Goal: Task Accomplishment & Management: Use online tool/utility

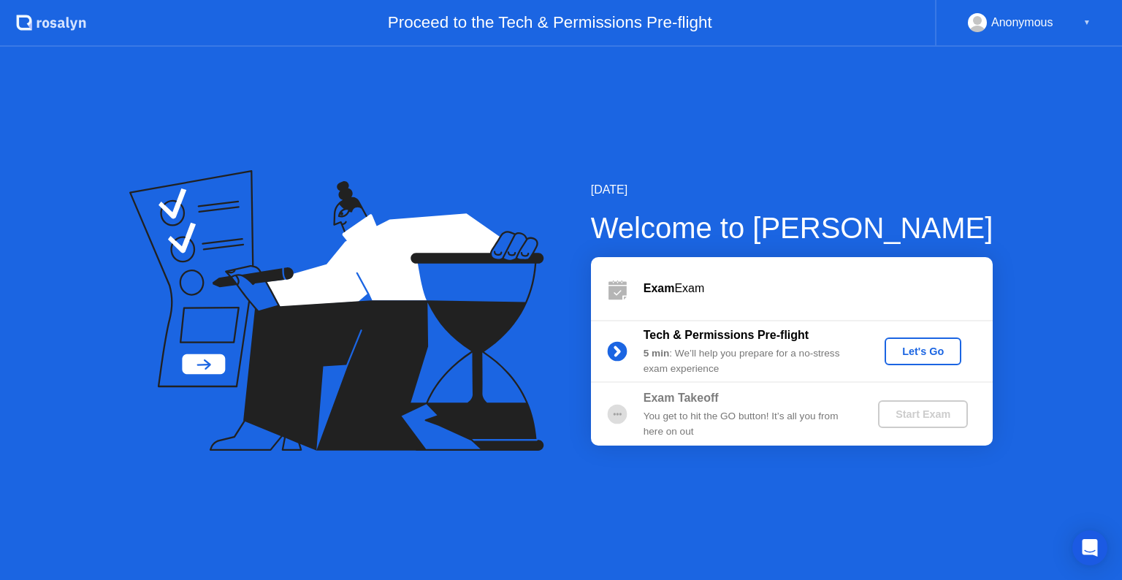
click at [1072, 23] on div "Anonymous ▼" at bounding box center [1029, 22] width 123 height 19
drag, startPoint x: 1045, startPoint y: 31, endPoint x: 1121, endPoint y: 20, distance: 76.7
click at [1048, 29] on div "Anonymous" at bounding box center [1022, 22] width 62 height 19
click at [1089, 20] on div "▼" at bounding box center [1086, 22] width 7 height 19
click at [1085, 20] on div "▼" at bounding box center [1086, 22] width 7 height 19
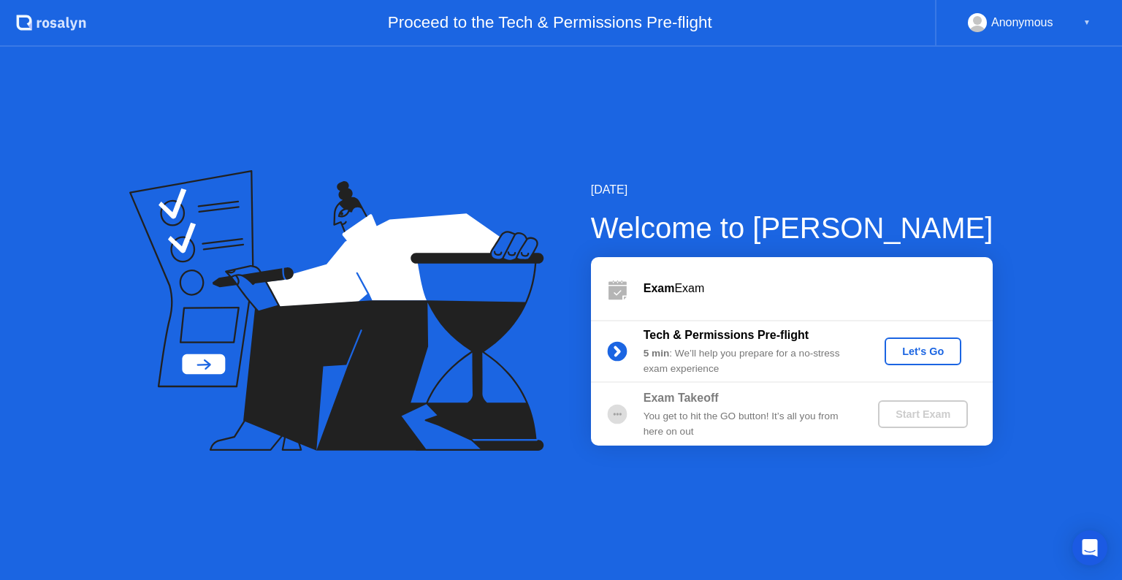
click at [1006, 25] on div "Anonymous" at bounding box center [1022, 22] width 62 height 19
click at [906, 351] on div "Let's Go" at bounding box center [922, 351] width 65 height 12
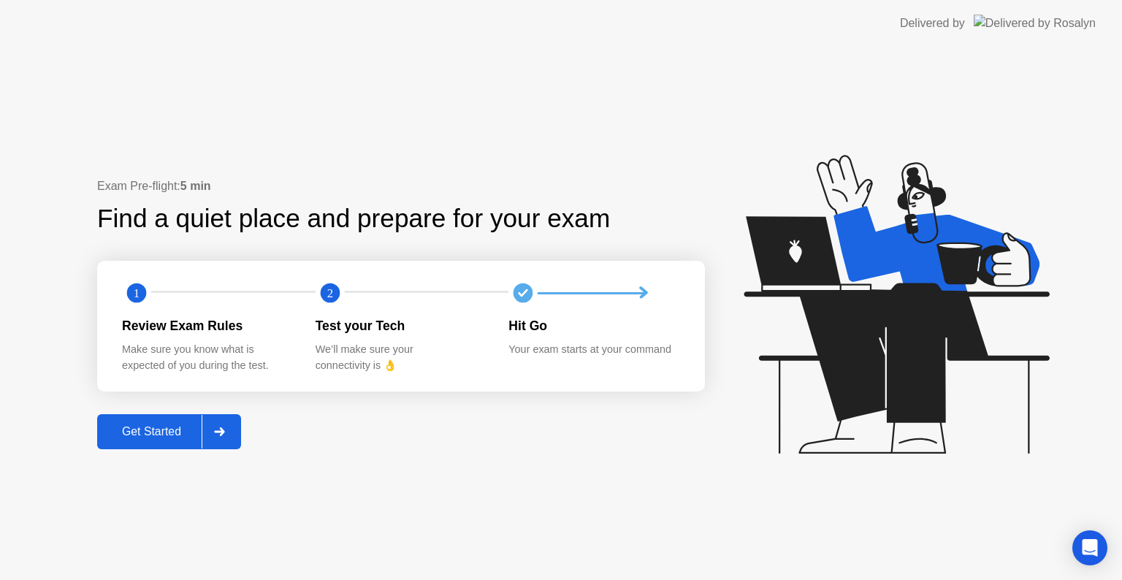
click at [175, 432] on div "Get Started" at bounding box center [152, 431] width 100 height 13
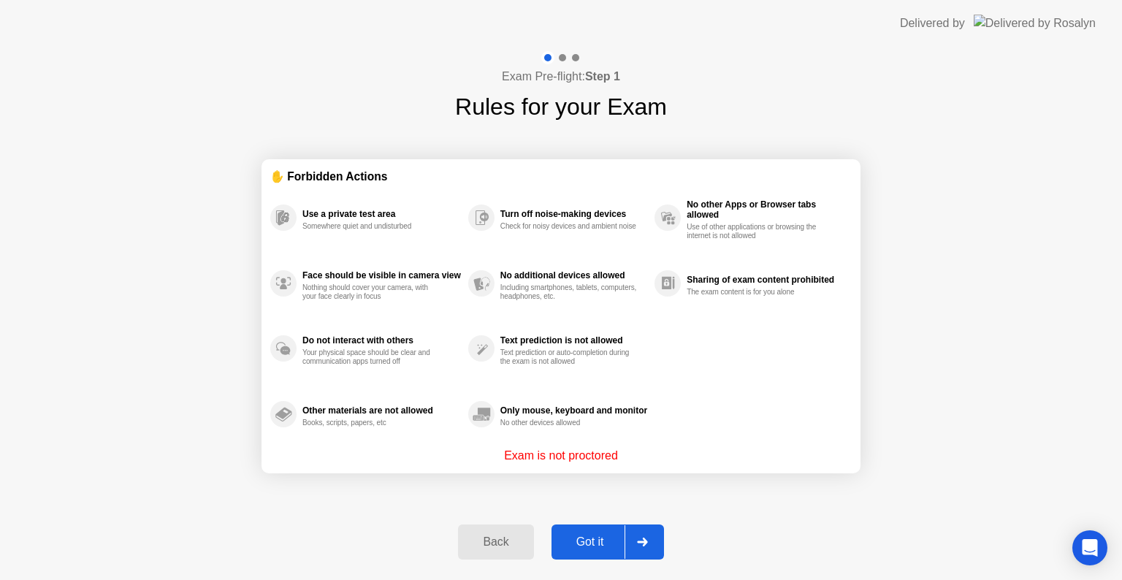
click at [594, 455] on p "Exam is not proctored" at bounding box center [561, 456] width 114 height 18
click at [600, 540] on div "Got it" at bounding box center [590, 541] width 69 height 13
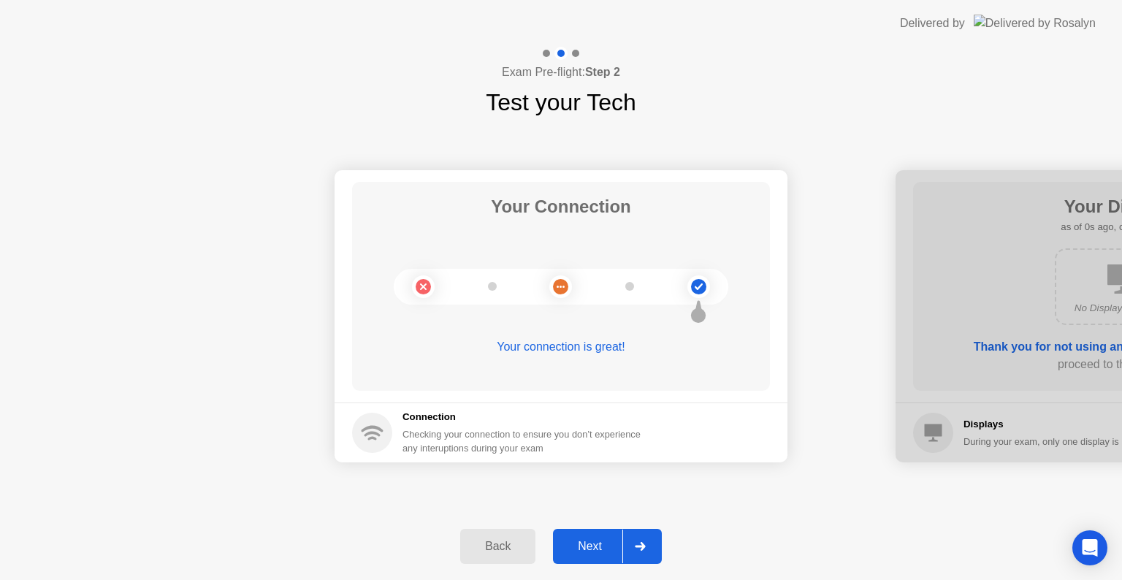
click at [600, 540] on div "Next" at bounding box center [589, 546] width 65 height 13
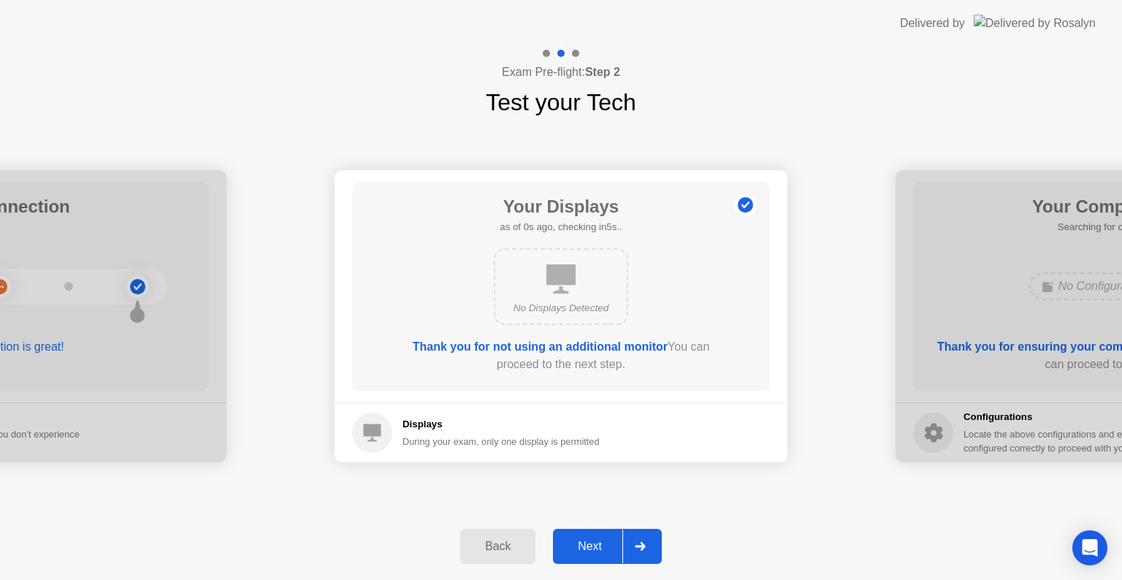
click at [600, 540] on div "Next" at bounding box center [589, 546] width 65 height 13
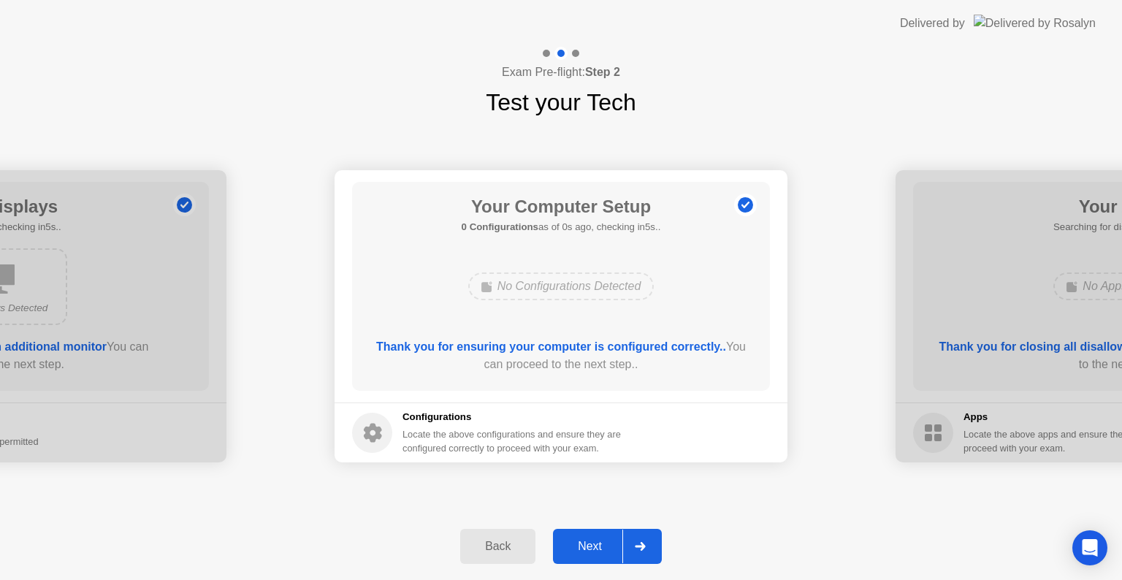
click at [600, 540] on div "Next" at bounding box center [589, 546] width 65 height 13
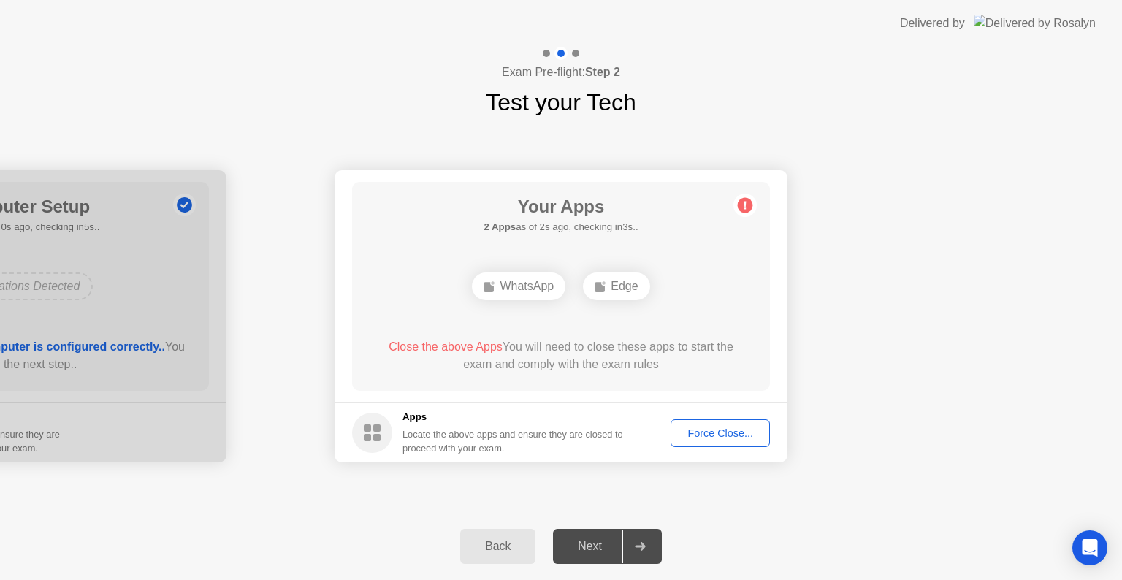
click at [713, 432] on div "Force Close..." at bounding box center [720, 433] width 89 height 12
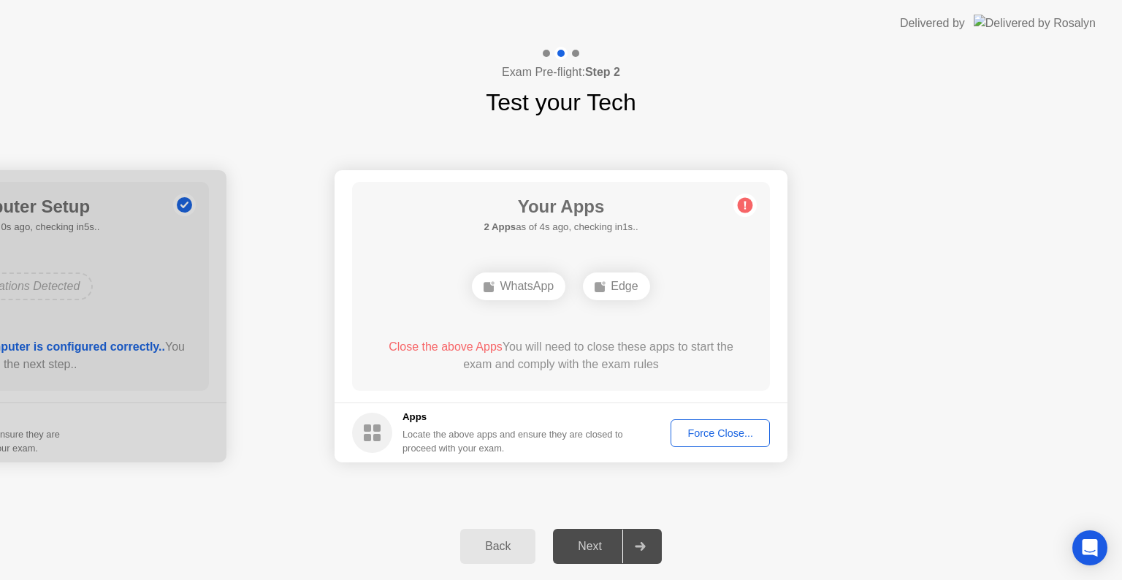
click at [716, 435] on div "Force Close..." at bounding box center [720, 433] width 89 height 12
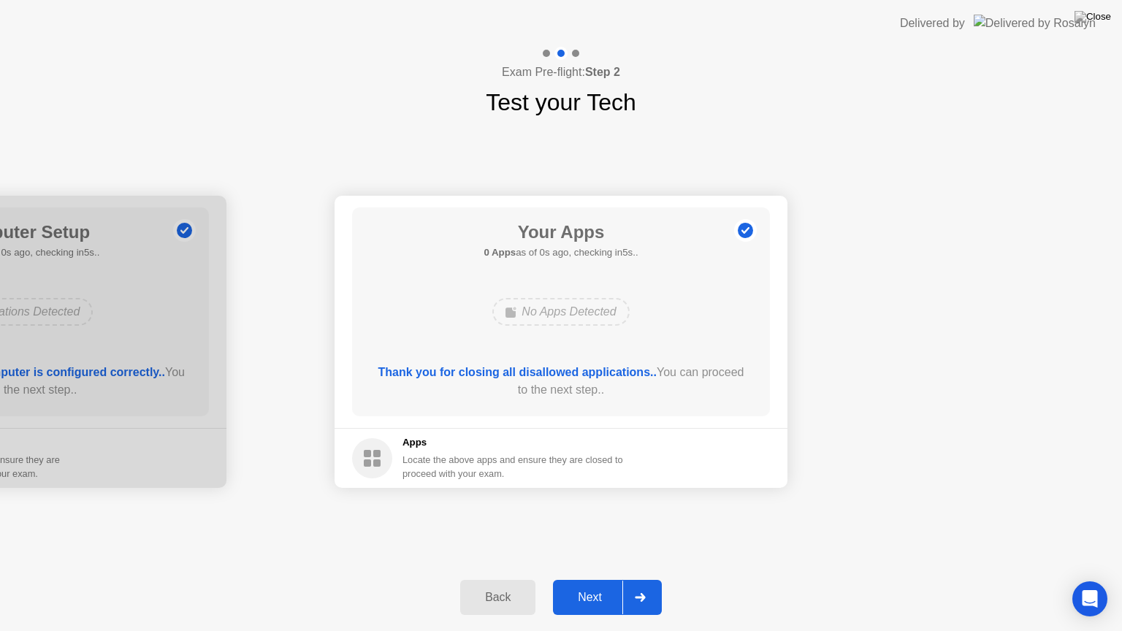
click at [735, 446] on footer "Apps Locate the above apps and ensure they are closed to proceed with your exam." at bounding box center [560, 458] width 453 height 60
click at [609, 579] on div "Next" at bounding box center [589, 597] width 65 height 13
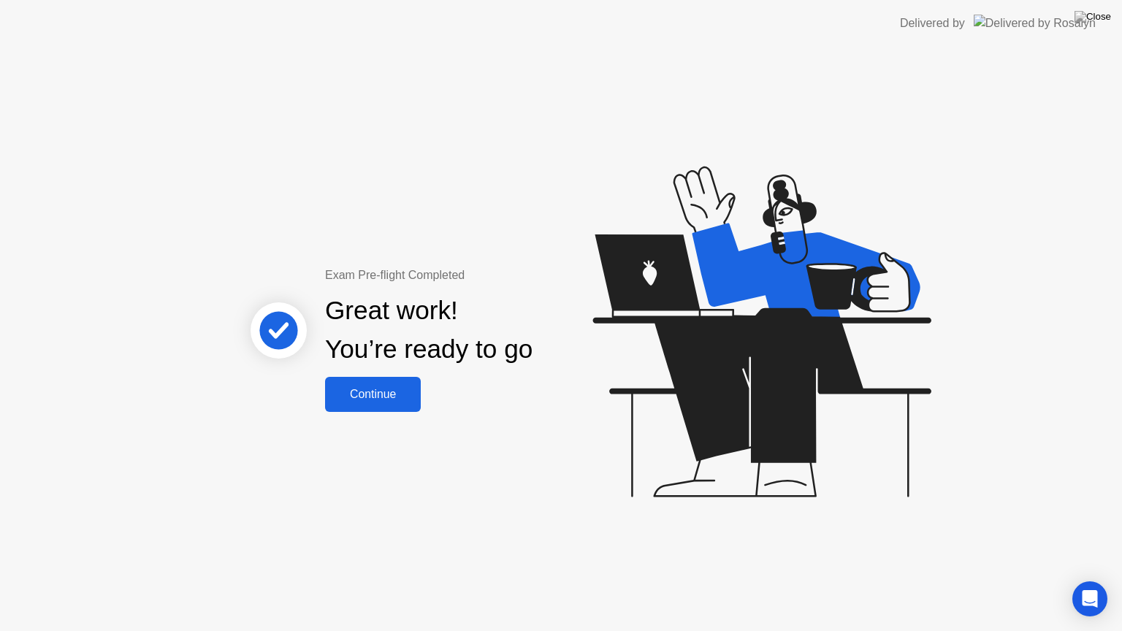
click at [394, 398] on div "Continue" at bounding box center [372, 394] width 87 height 13
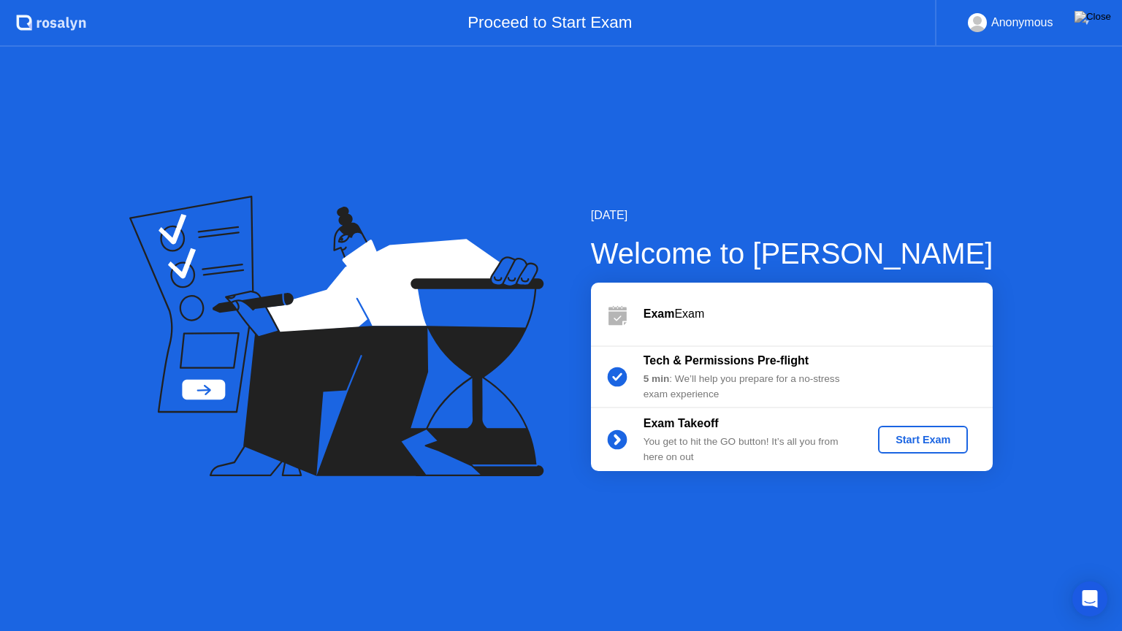
click at [901, 439] on div "Start Exam" at bounding box center [923, 440] width 78 height 12
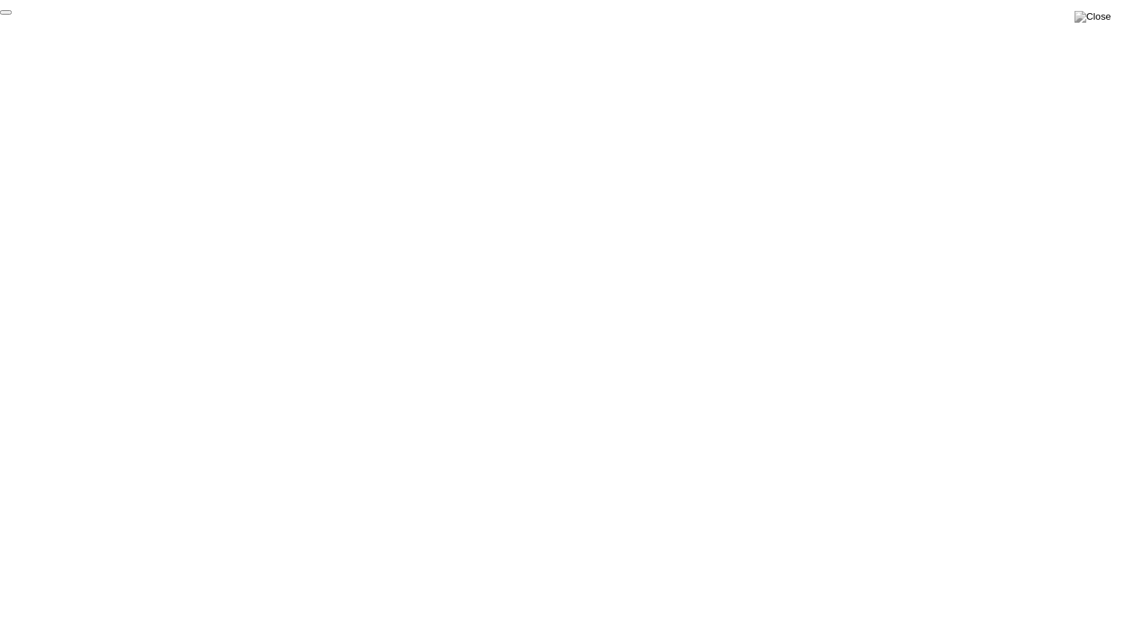
click div "End Proctoring Session"
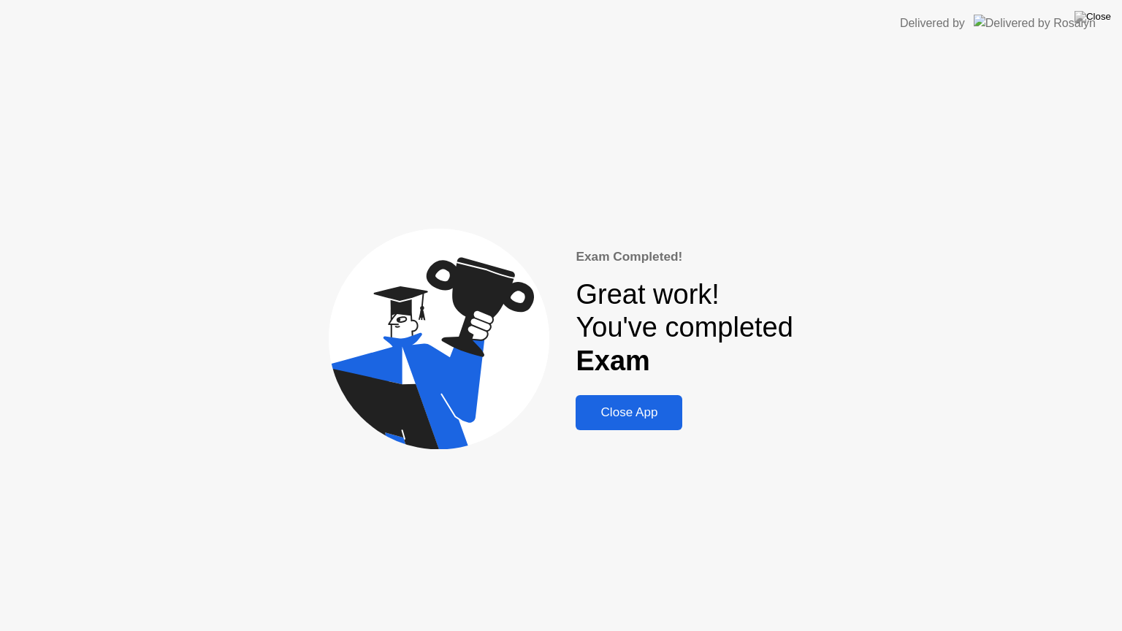
click at [646, 418] on div "Close App" at bounding box center [629, 412] width 98 height 15
